Goal: Task Accomplishment & Management: Manage account settings

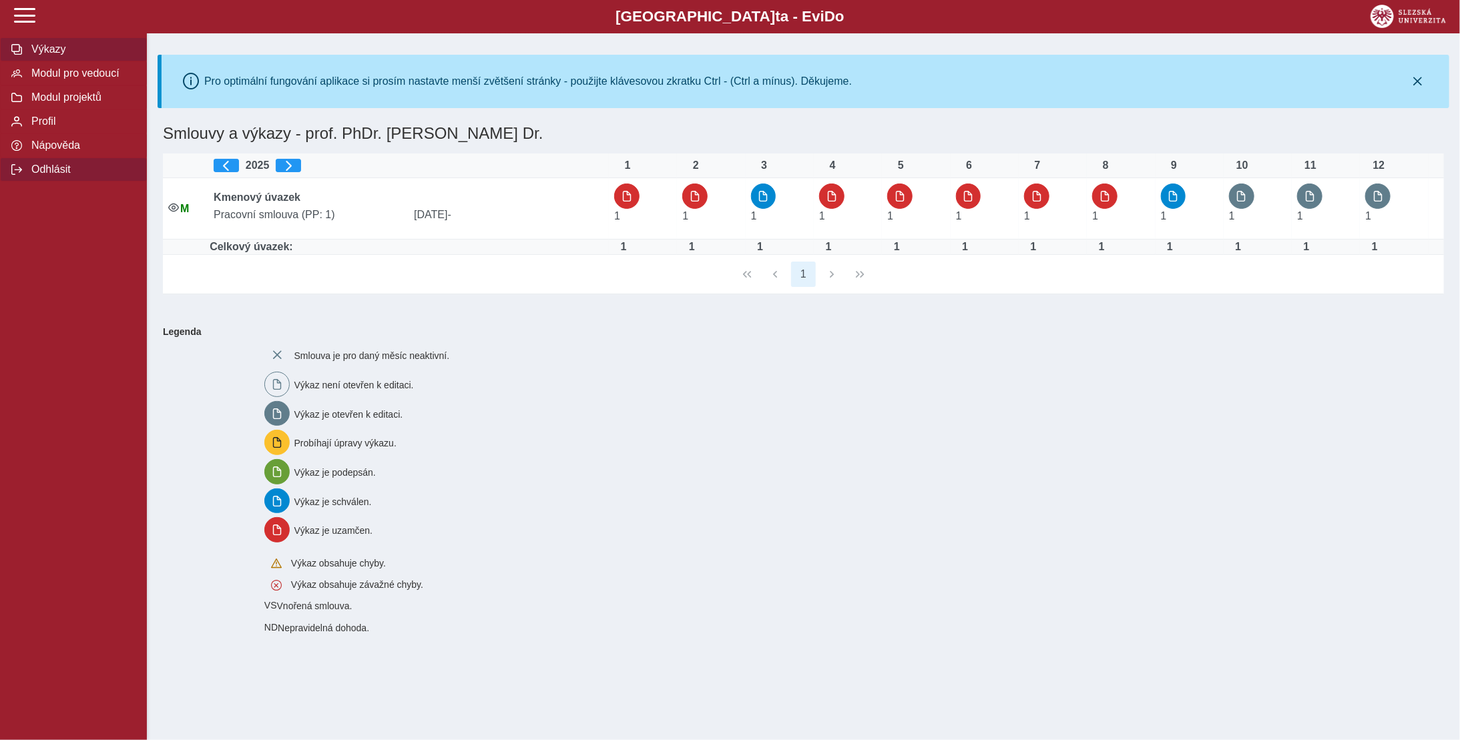
click at [49, 176] on span "Odhlásit" at bounding box center [81, 170] width 108 height 12
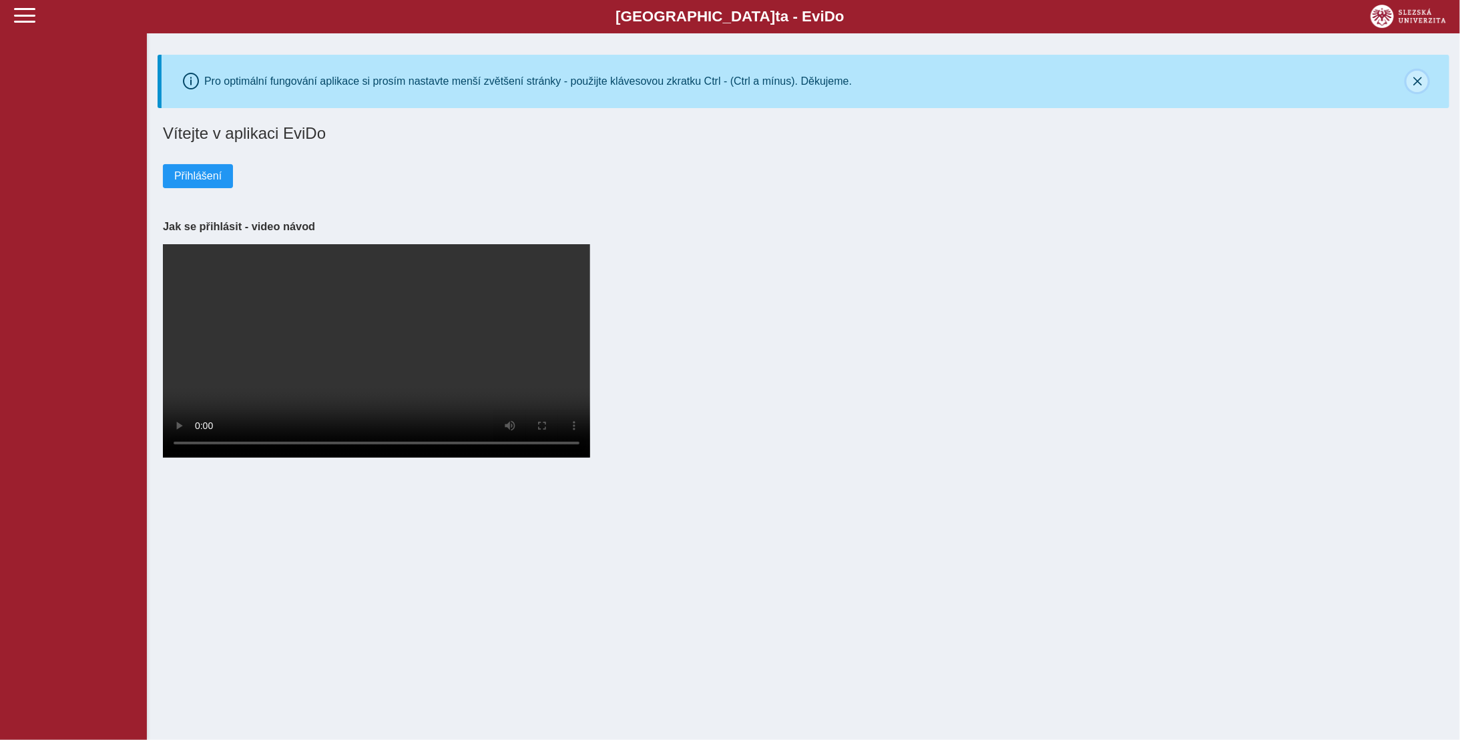
click at [1421, 79] on icon "button" at bounding box center [1416, 81] width 11 height 11
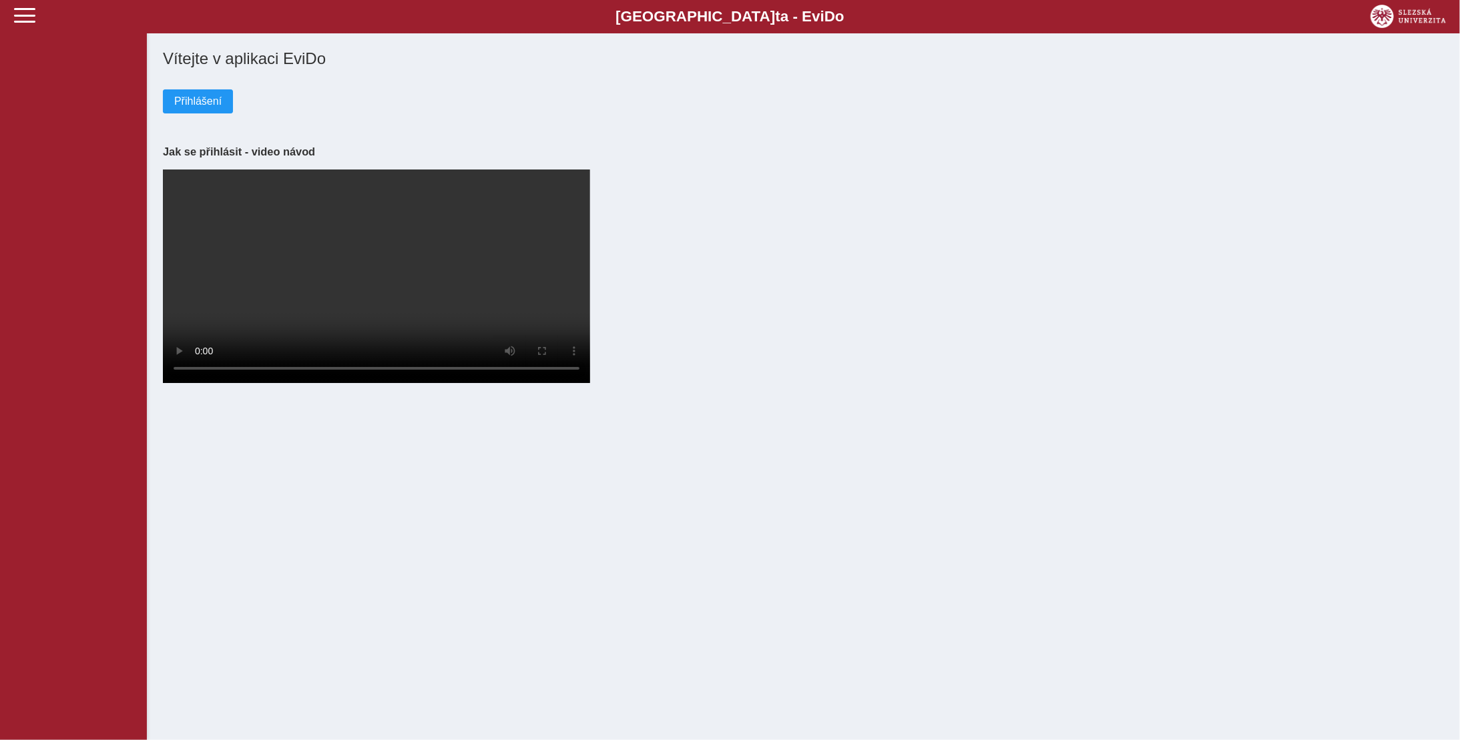
drag, startPoint x: 781, startPoint y: 18, endPoint x: 1444, endPoint y: 216, distance: 690.9
click at [1444, 216] on div "Vítejte v aplikaci EviDo Přihlášení Jak se přihlásit - video návod Your browser…" at bounding box center [803, 217] width 1291 height 346
drag, startPoint x: 1410, startPoint y: 1, endPoint x: 991, endPoint y: 200, distance: 463.6
click at [991, 200] on div "Vítejte v aplikaci EviDo Přihlášení Jak se přihlásit - video návod Your browser…" at bounding box center [803, 217] width 1291 height 346
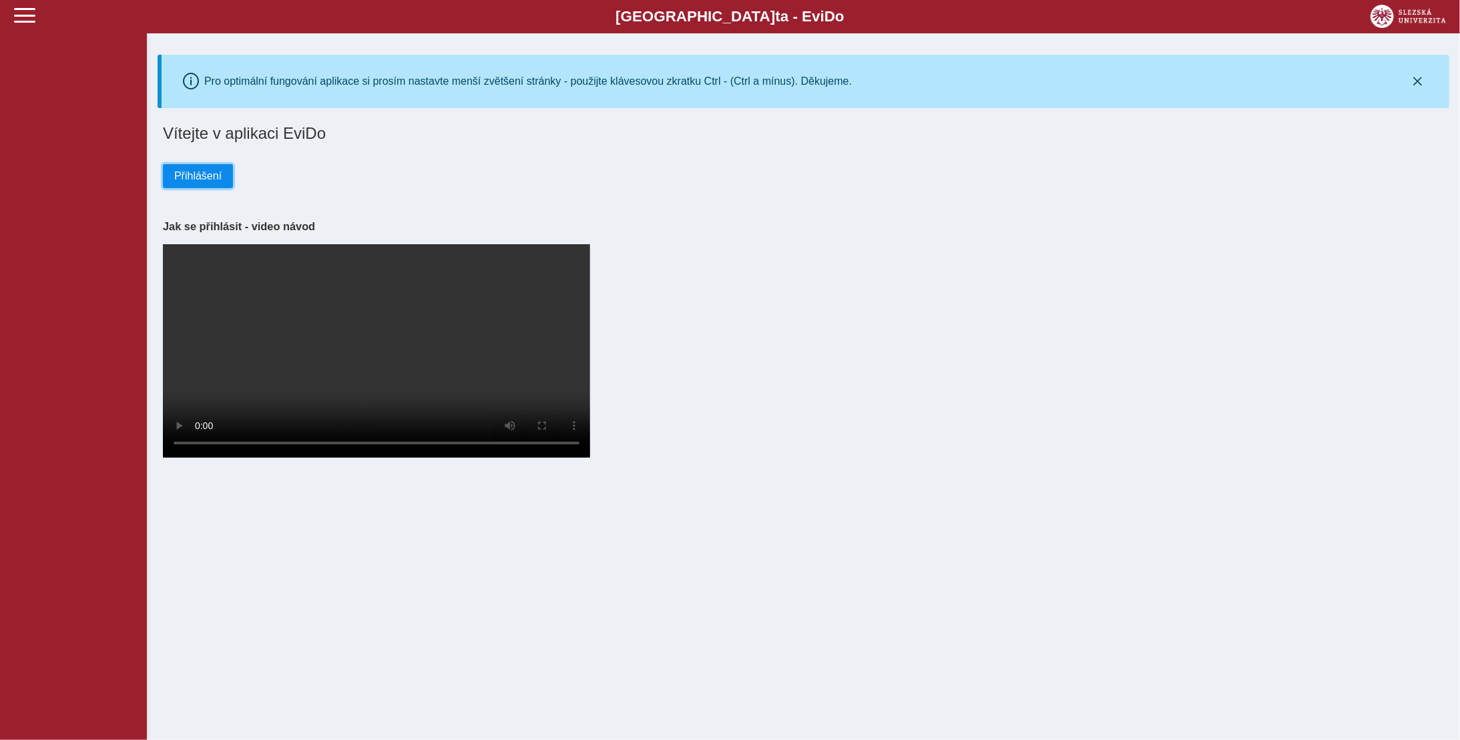
click at [192, 174] on span "Přihlášení" at bounding box center [197, 176] width 47 height 12
click at [207, 178] on span "Přihlášení" at bounding box center [197, 176] width 47 height 12
